Goal: Information Seeking & Learning: Stay updated

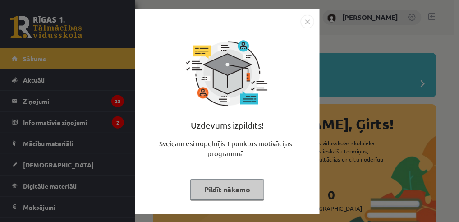
click at [241, 192] on button "Pildīt nākamo" at bounding box center [227, 189] width 74 height 21
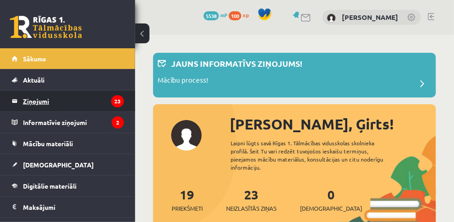
click at [45, 102] on legend "Ziņojumi 23" at bounding box center [73, 101] width 101 height 21
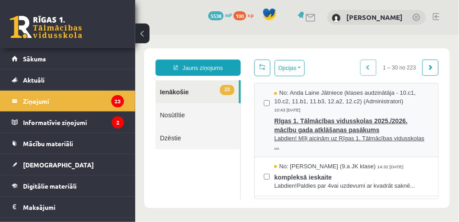
click at [324, 139] on span "Labdien! Mīļi aicinām uz Rīgas 1. Tālmācības vidusskolas ..." at bounding box center [350, 142] width 155 height 17
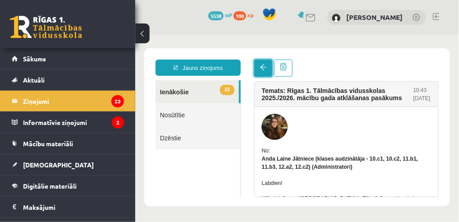
click at [264, 65] on span at bounding box center [262, 67] width 6 height 6
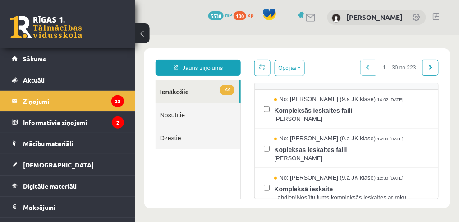
scroll to position [150, 0]
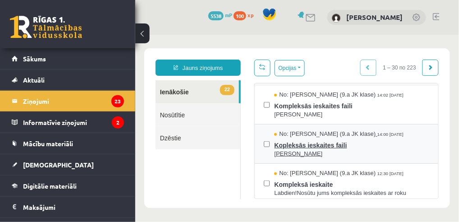
click at [319, 144] on span "Kopleksās ieskaites faili" at bounding box center [350, 143] width 155 height 11
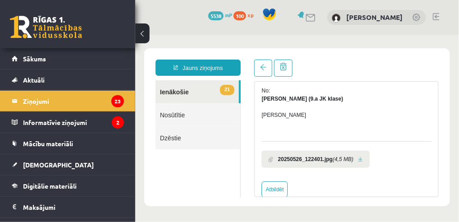
scroll to position [75, 0]
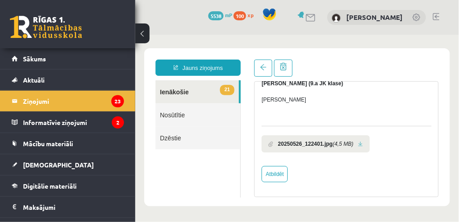
click at [362, 141] on li "20250526_122401.jpg (4,5 MB)" at bounding box center [315, 143] width 108 height 17
click at [359, 144] on link at bounding box center [359, 144] width 5 height 6
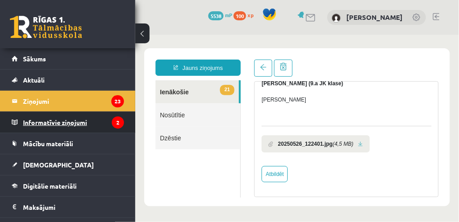
click at [61, 122] on legend "Informatīvie ziņojumi 2" at bounding box center [73, 122] width 101 height 21
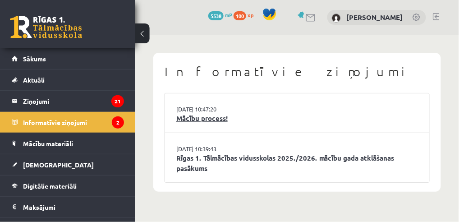
click at [213, 119] on link "Mācību process!" at bounding box center [296, 118] width 241 height 10
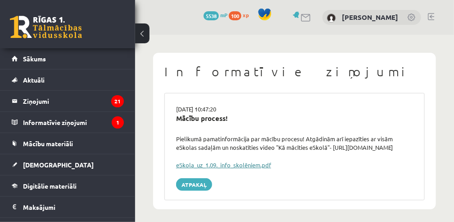
click at [214, 168] on link "eSkola_uz_1.09._info_skolēniem.pdf" at bounding box center [223, 165] width 95 height 8
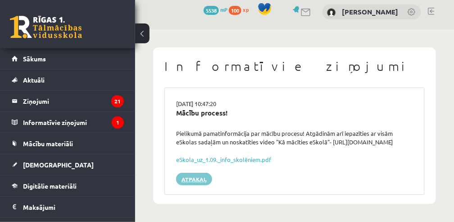
scroll to position [14, 0]
click at [214, 159] on link "eSkola_uz_1.09._info_skolēniem.pdf" at bounding box center [223, 159] width 95 height 8
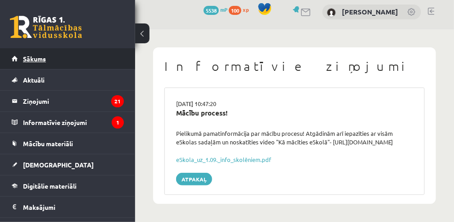
click at [45, 60] on span "Sākums" at bounding box center [34, 59] width 23 height 8
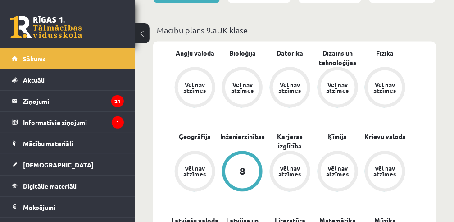
scroll to position [330, 0]
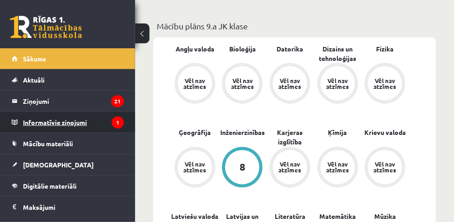
click at [70, 123] on legend "Informatīvie ziņojumi 1" at bounding box center [73, 122] width 101 height 21
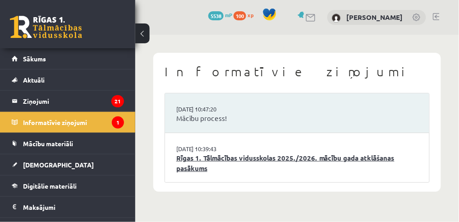
click at [262, 157] on link "Rīgas 1. Tālmācības vidusskolas 2025./2026. mācību gada atklāšanas pasākums" at bounding box center [296, 163] width 241 height 20
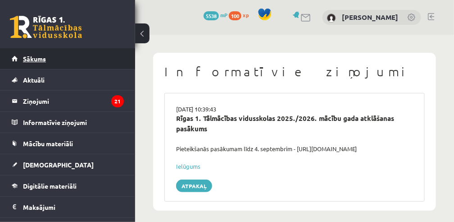
click at [35, 59] on span "Sākums" at bounding box center [34, 59] width 23 height 8
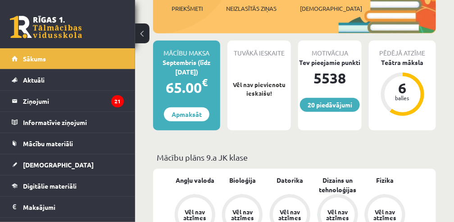
scroll to position [150, 0]
